Goal: Information Seeking & Learning: Find specific fact

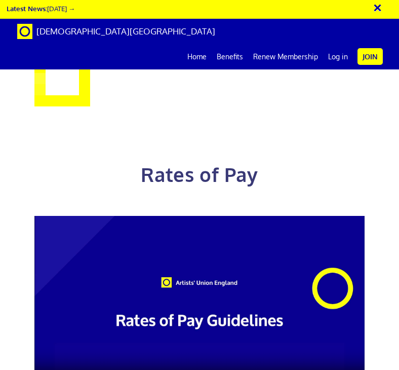
scroll to position [896, 0]
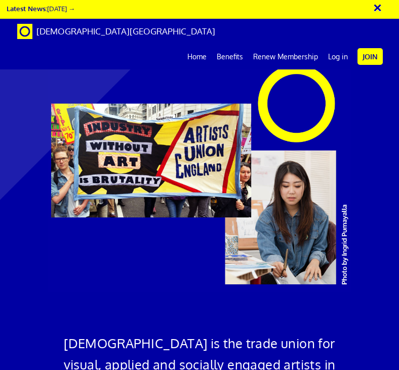
scroll to position [834, 0]
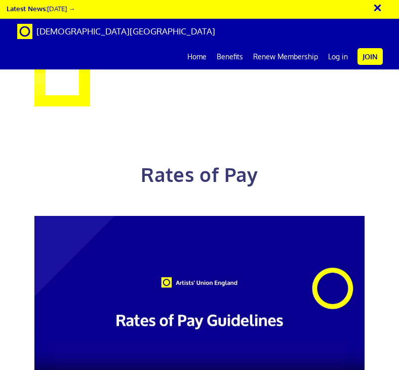
scroll to position [604, 0]
